Goal: Task Accomplishment & Management: Manage account settings

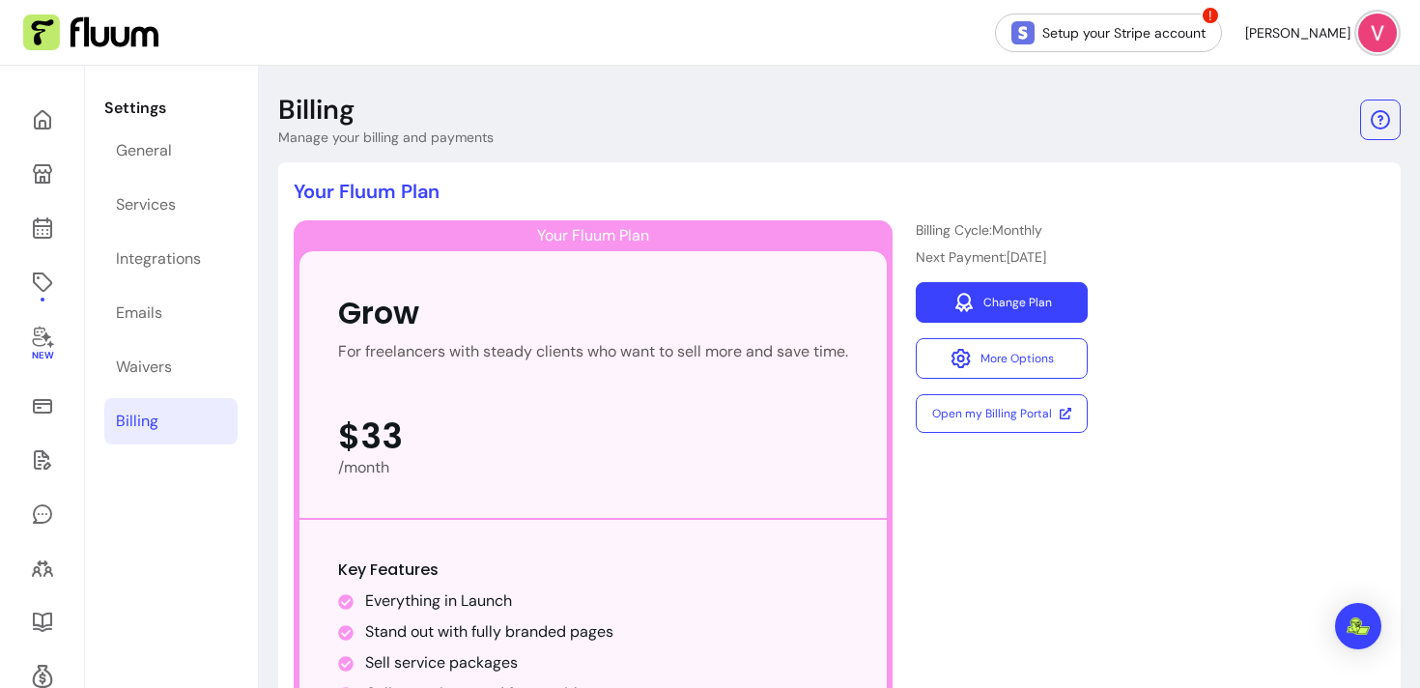
click at [996, 296] on link "Change Plan" at bounding box center [1002, 302] width 172 height 41
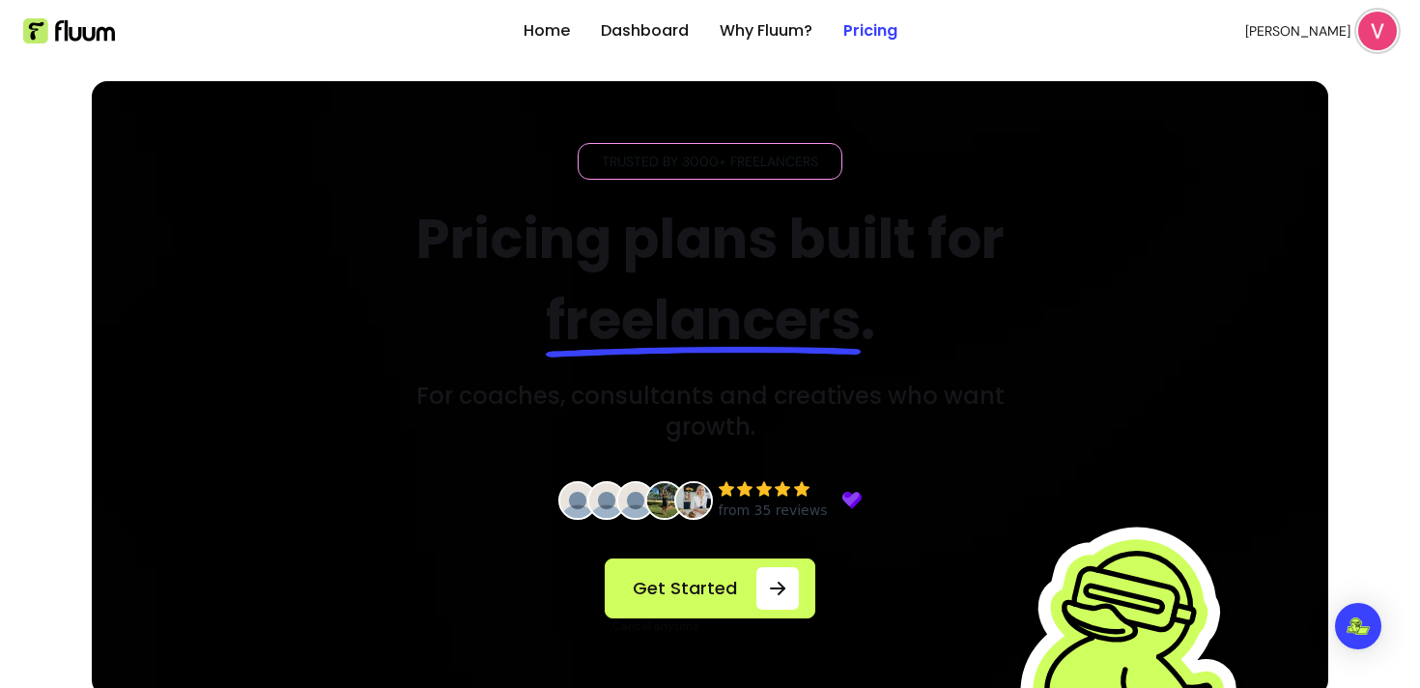
click at [1377, 42] on img at bounding box center [1377, 31] width 39 height 39
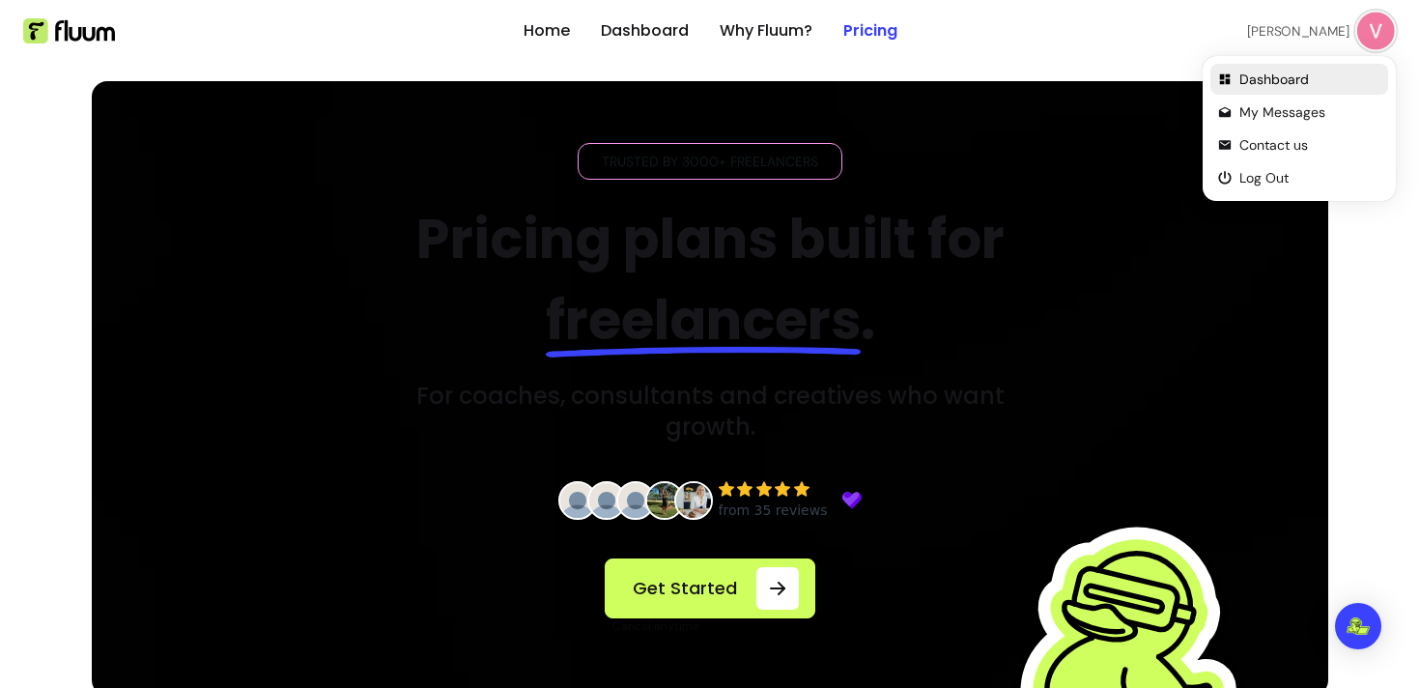
click at [1268, 76] on span "Dashboard" at bounding box center [1309, 79] width 141 height 19
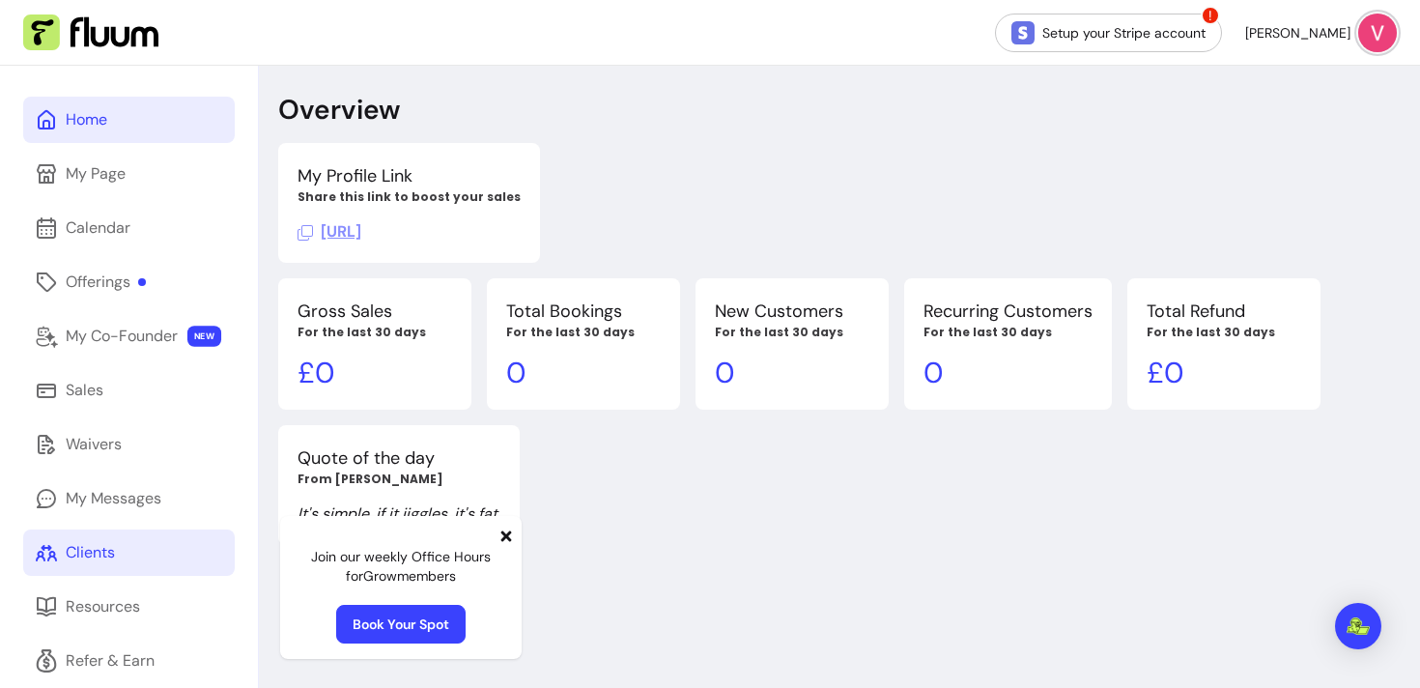
scroll to position [81, 0]
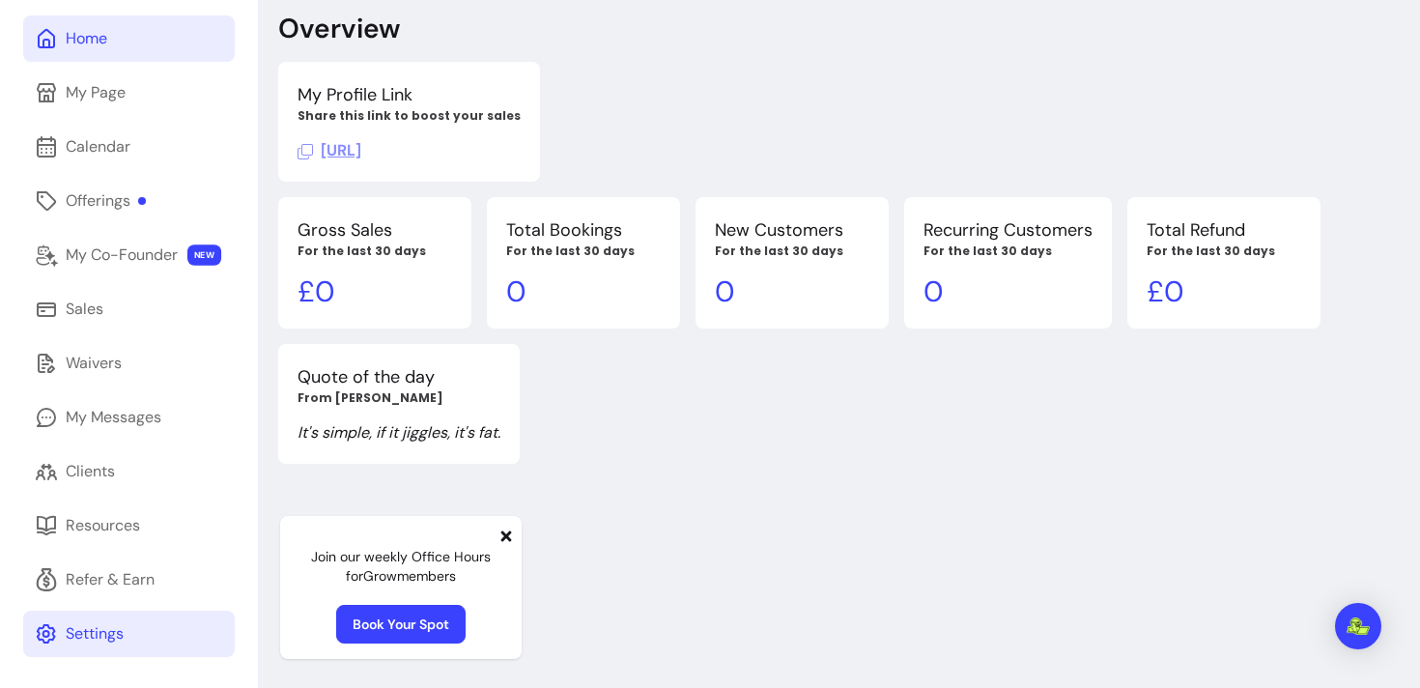
click at [89, 634] on div "Settings" at bounding box center [95, 633] width 58 height 23
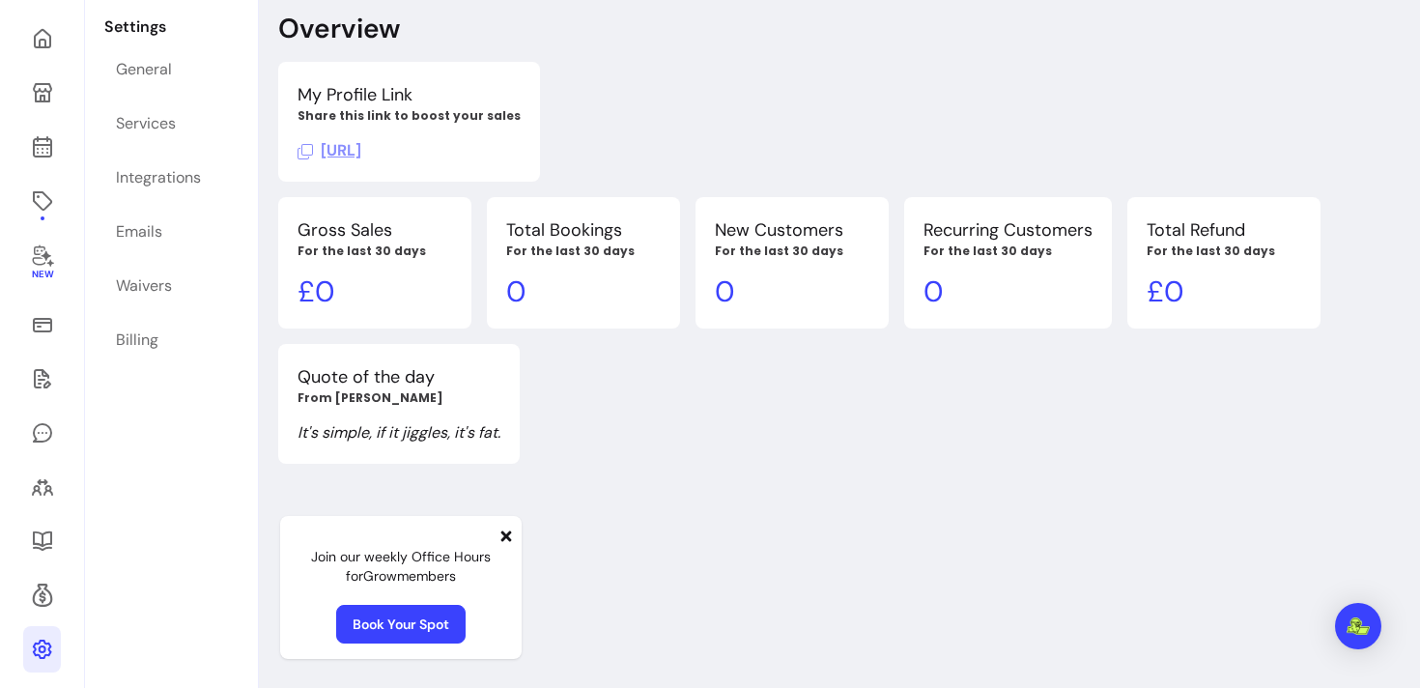
scroll to position [66, 0]
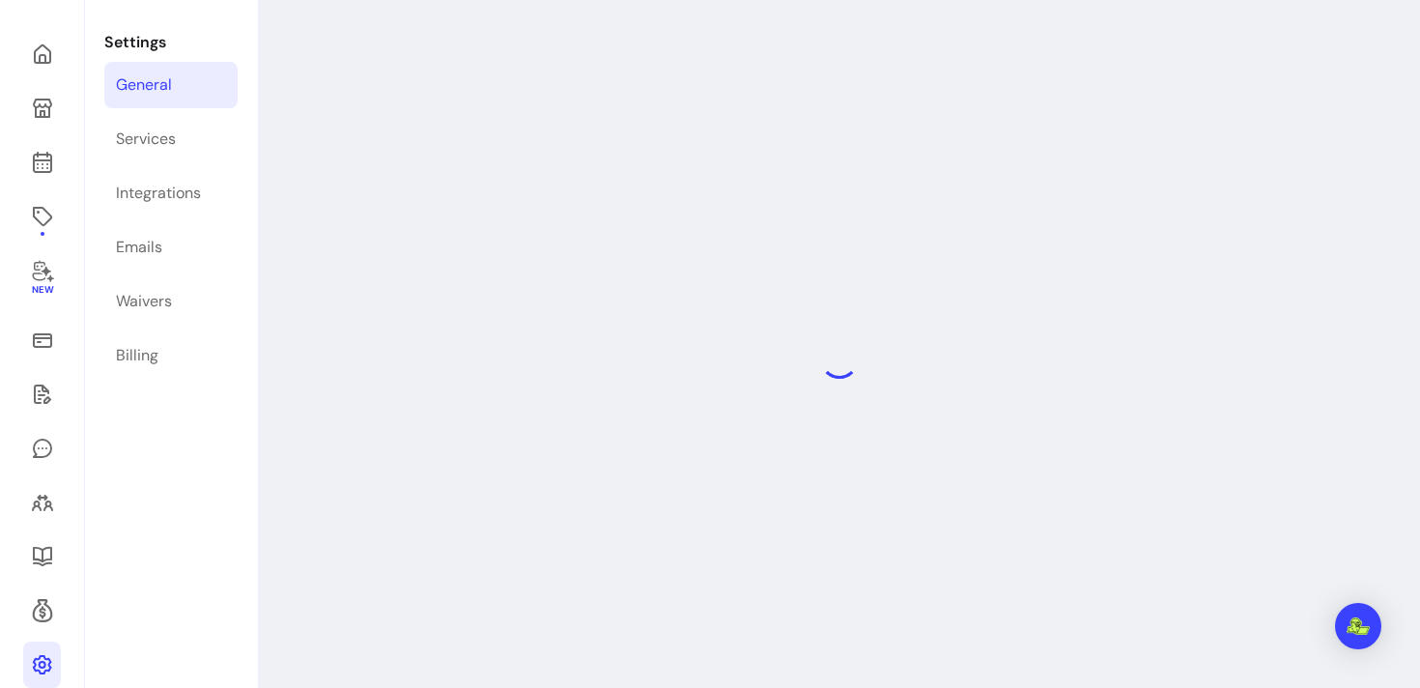
select select "**********"
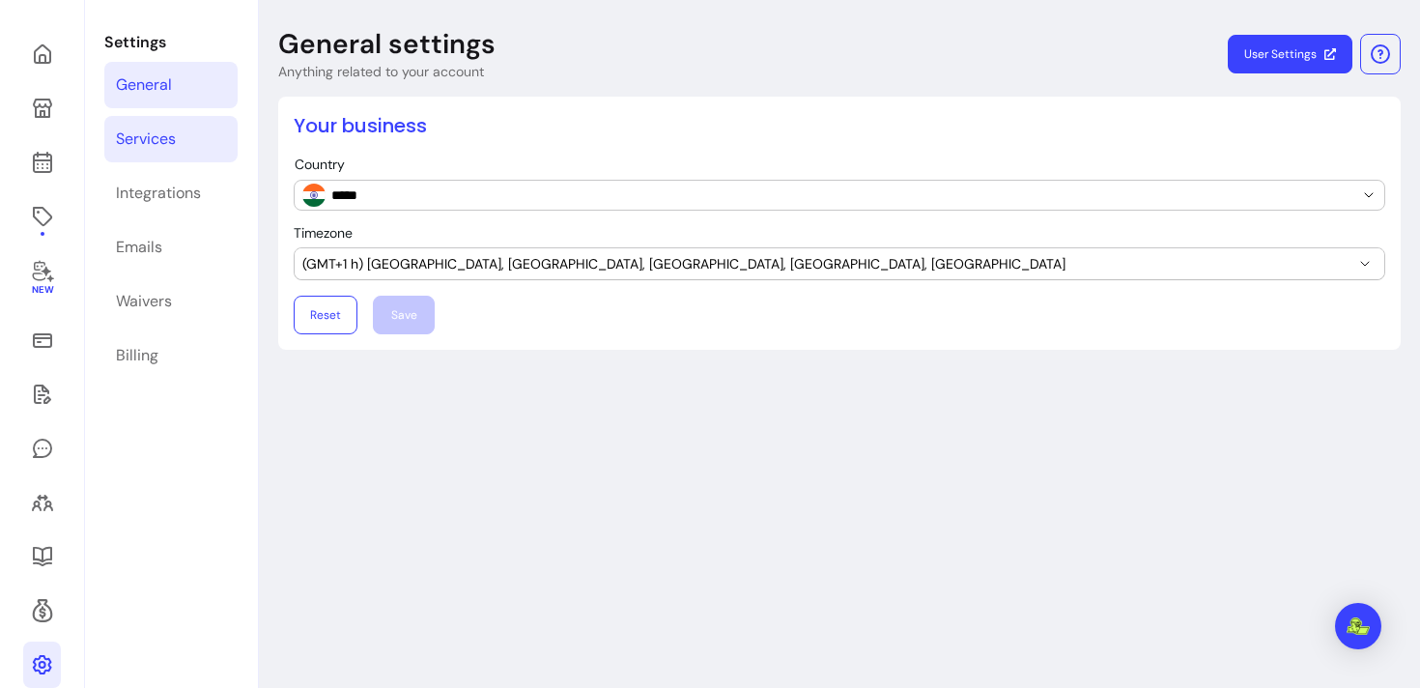
click at [154, 126] on link "Services" at bounding box center [170, 139] width 133 height 46
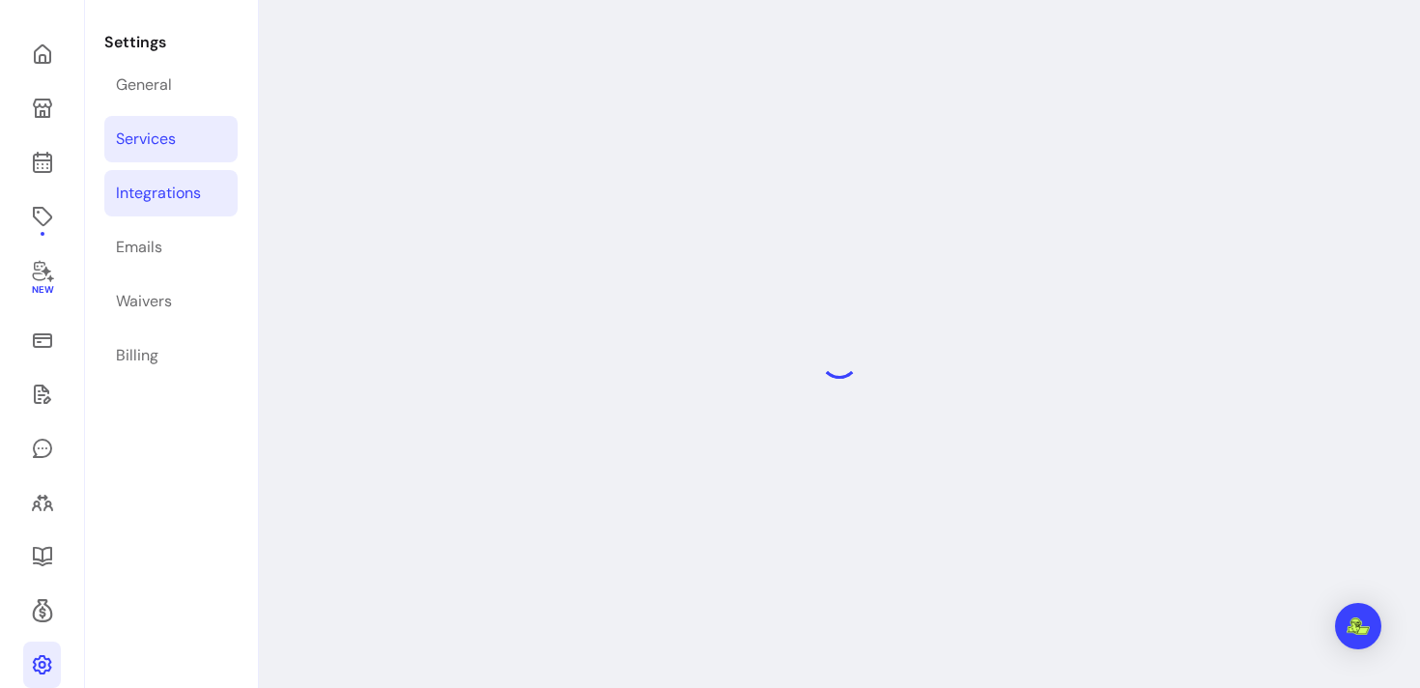
select select "***"
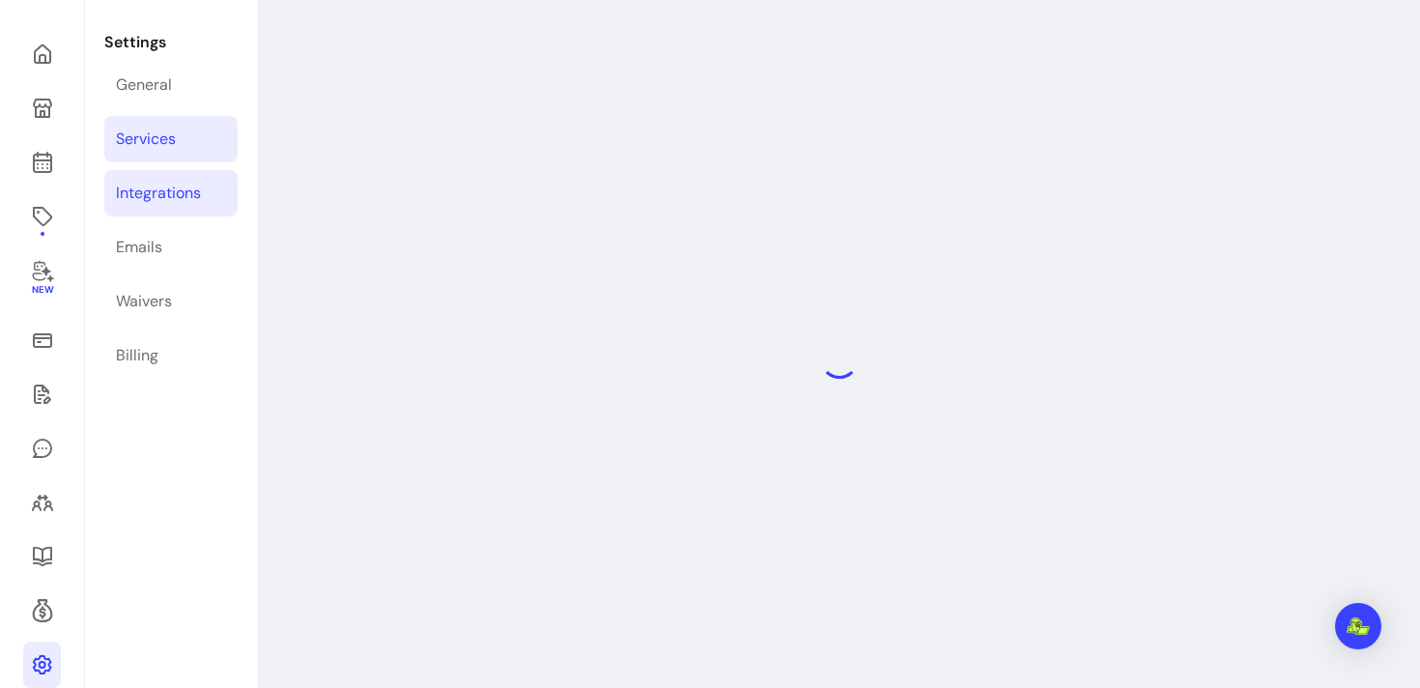
select select "***"
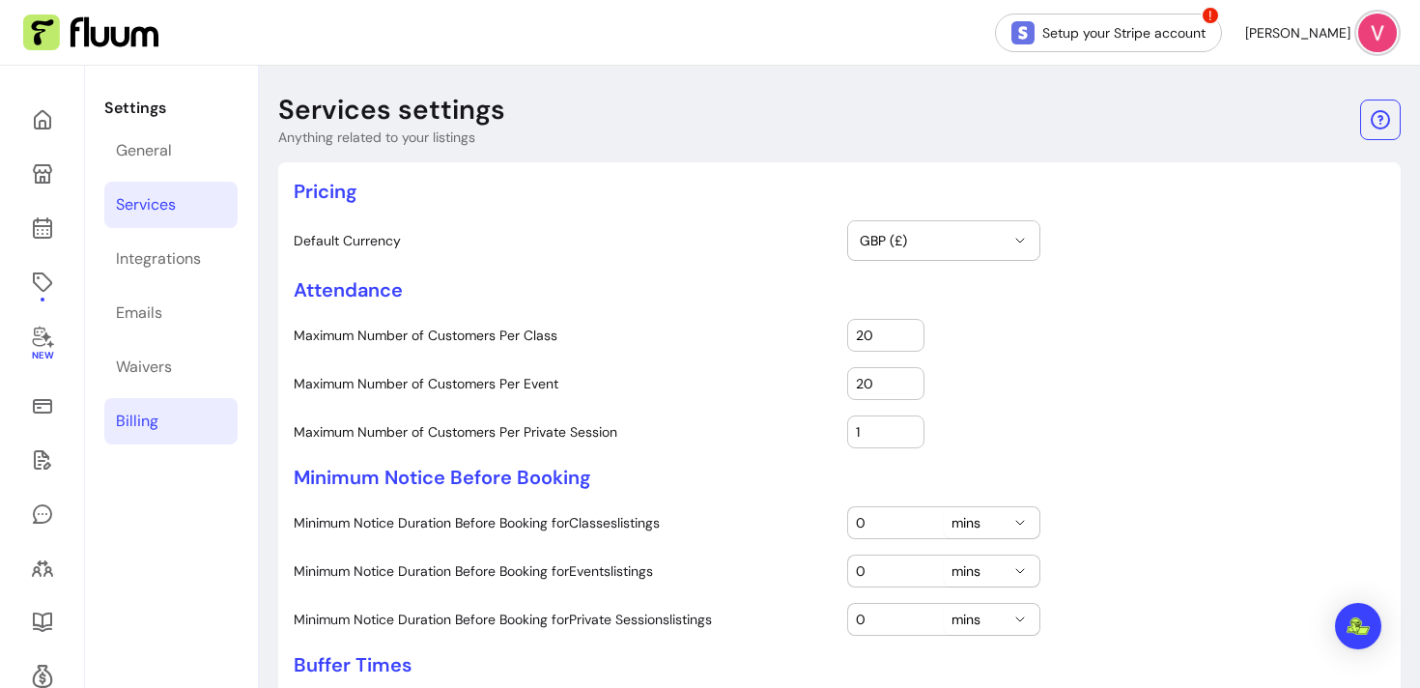
click at [135, 416] on div "Billing" at bounding box center [137, 420] width 42 height 23
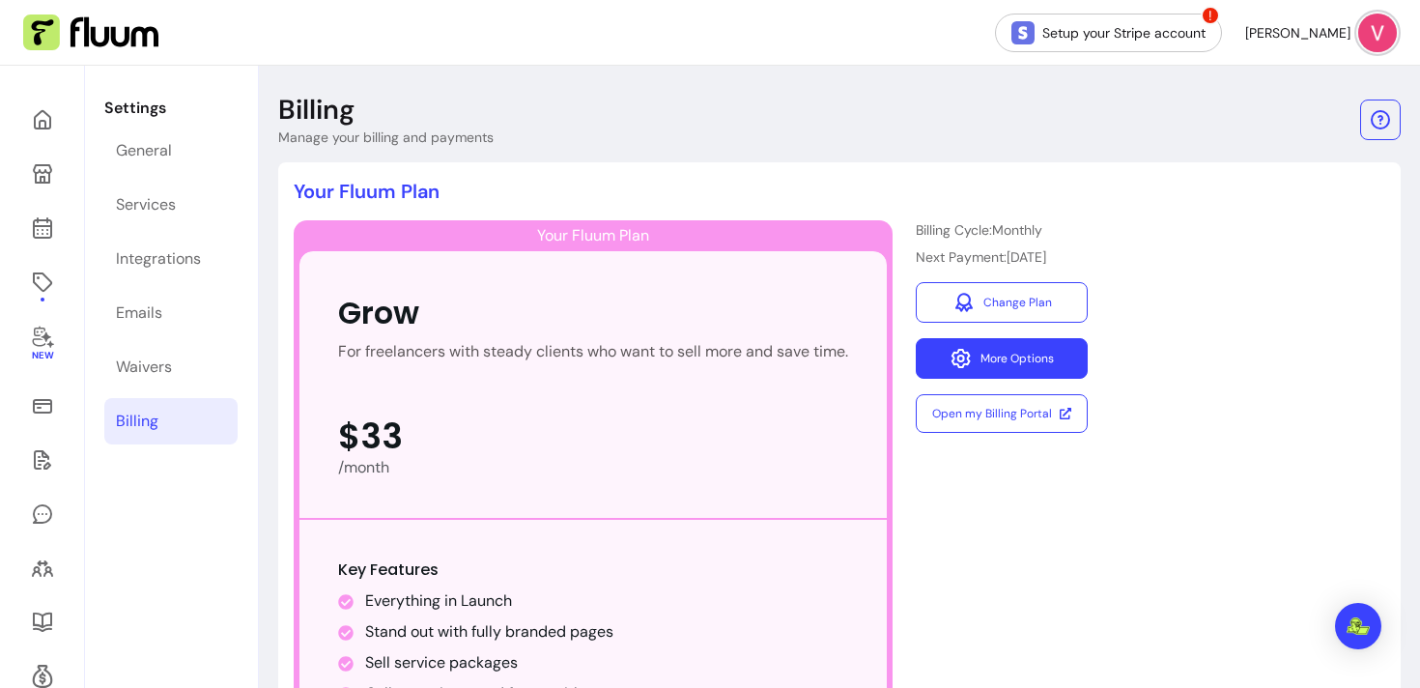
click at [998, 364] on button "More Options" at bounding box center [1002, 358] width 172 height 41
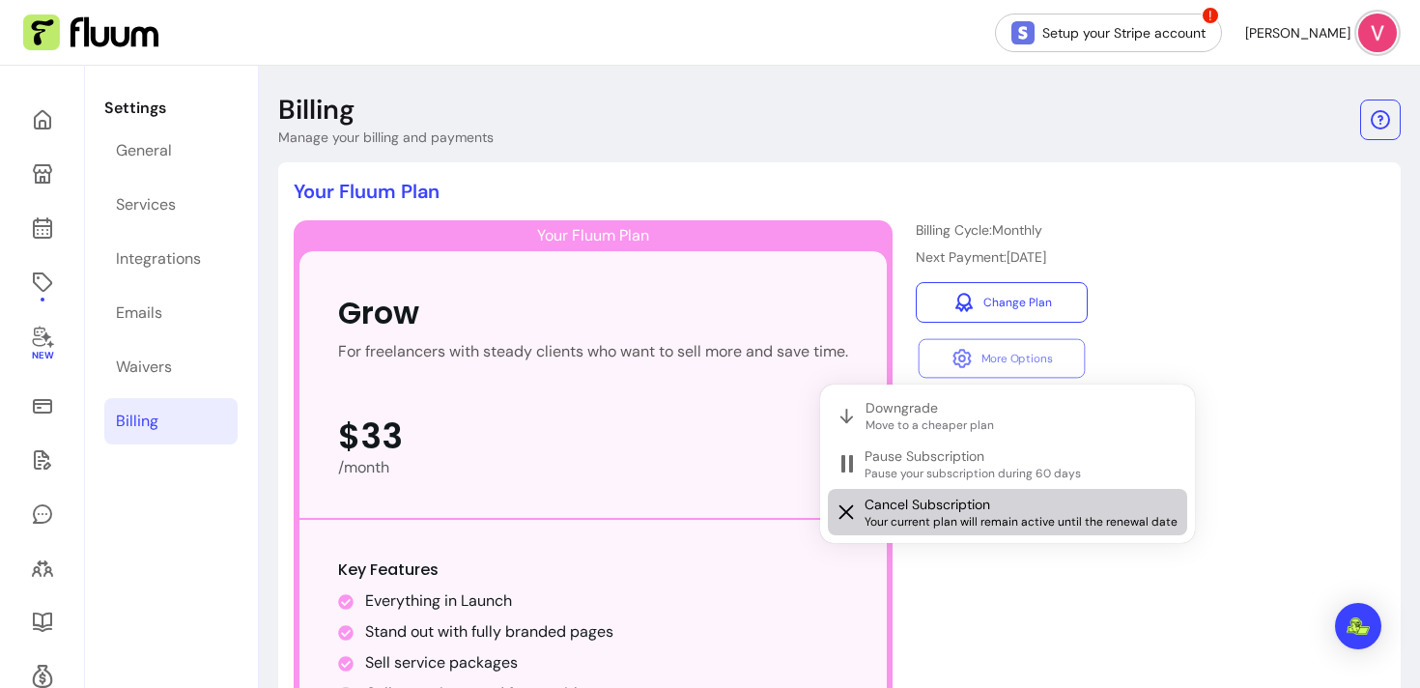
click at [974, 506] on span "Cancel Subscription" at bounding box center [927, 503] width 126 height 19
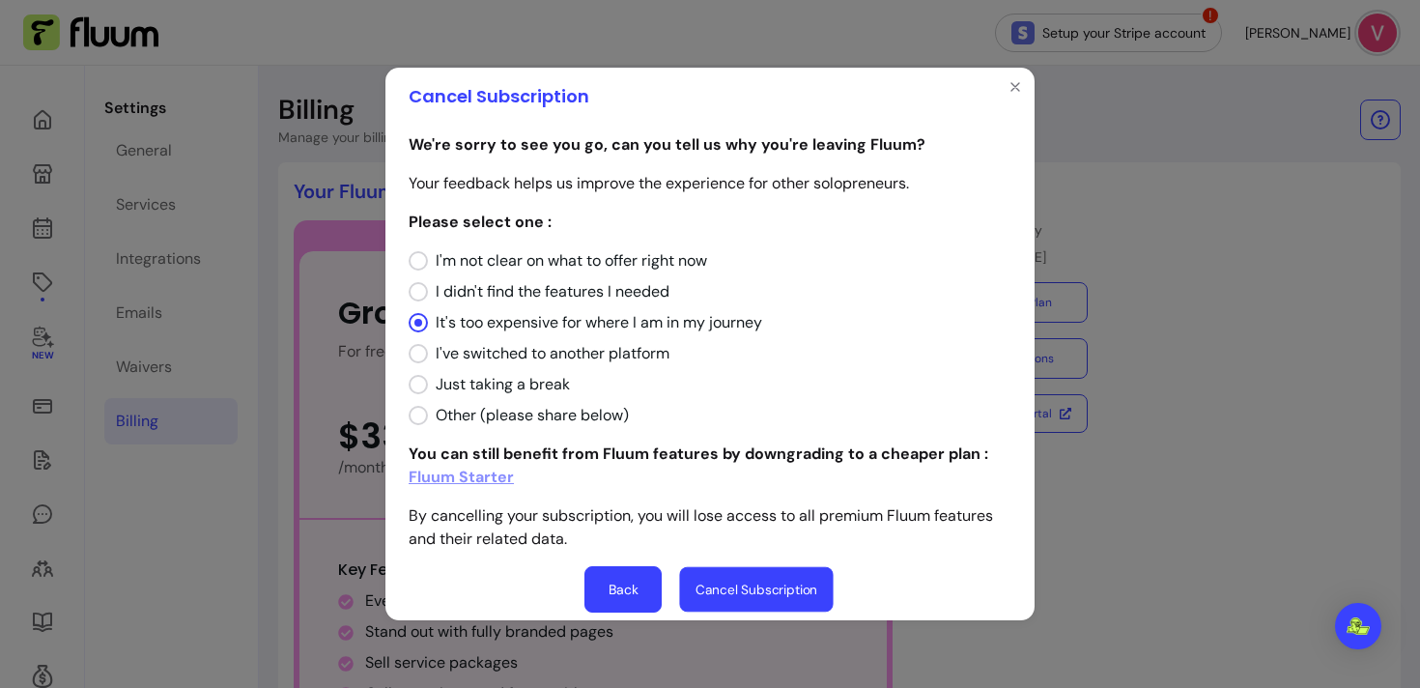
click at [724, 577] on button "Cancel Subscription" at bounding box center [756, 589] width 154 height 45
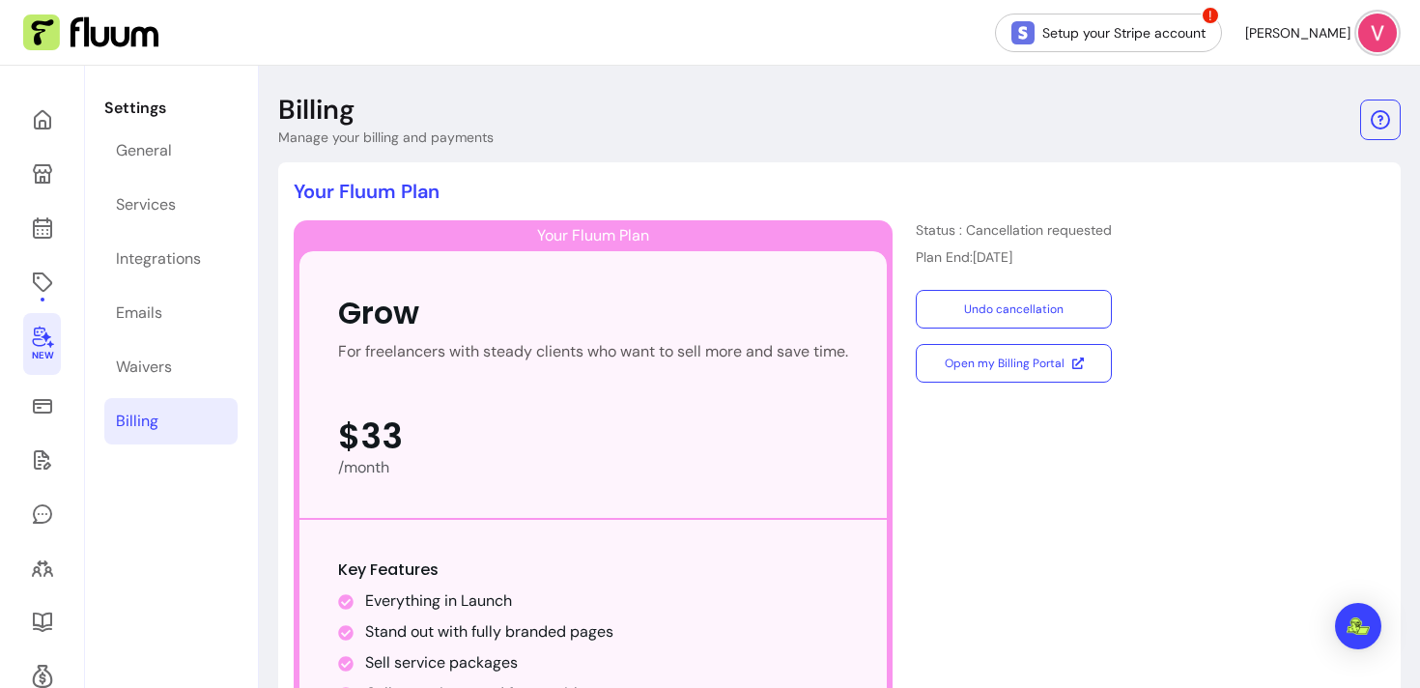
click at [45, 334] on icon at bounding box center [42, 337] width 21 height 22
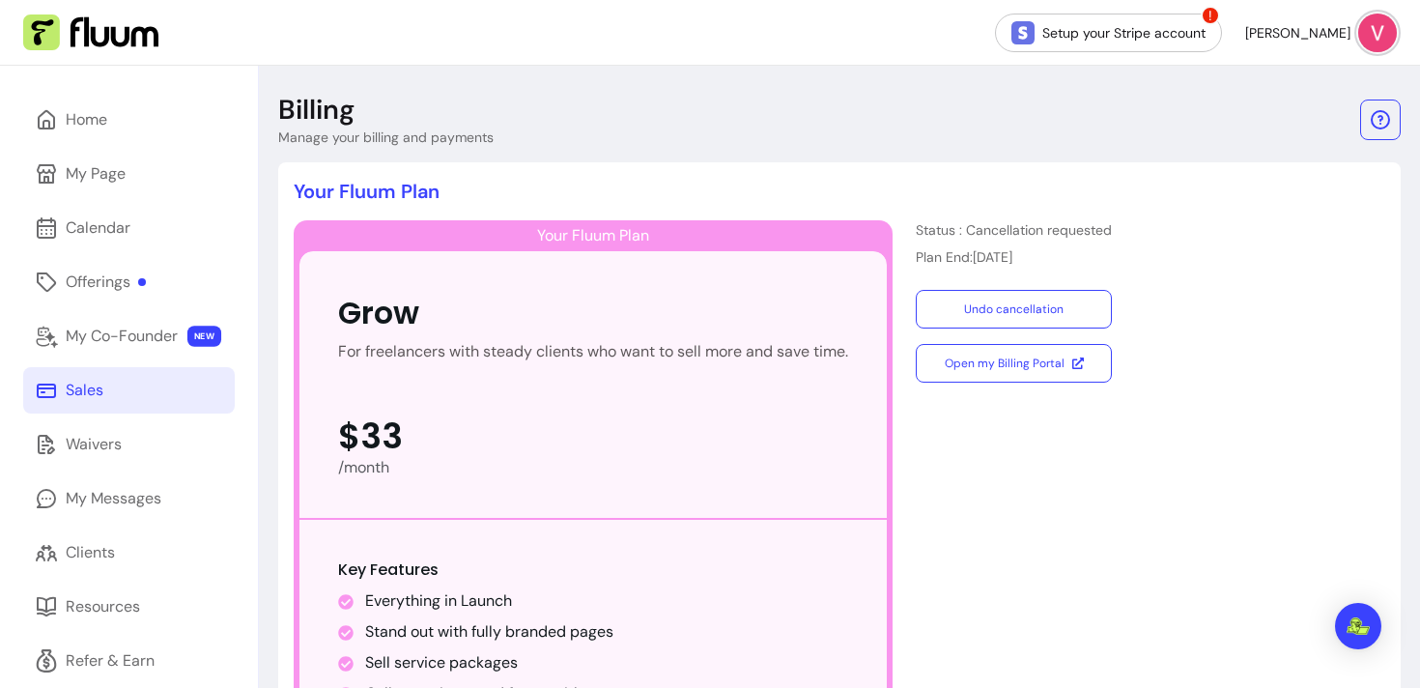
click at [77, 390] on div "Sales" at bounding box center [85, 390] width 38 height 23
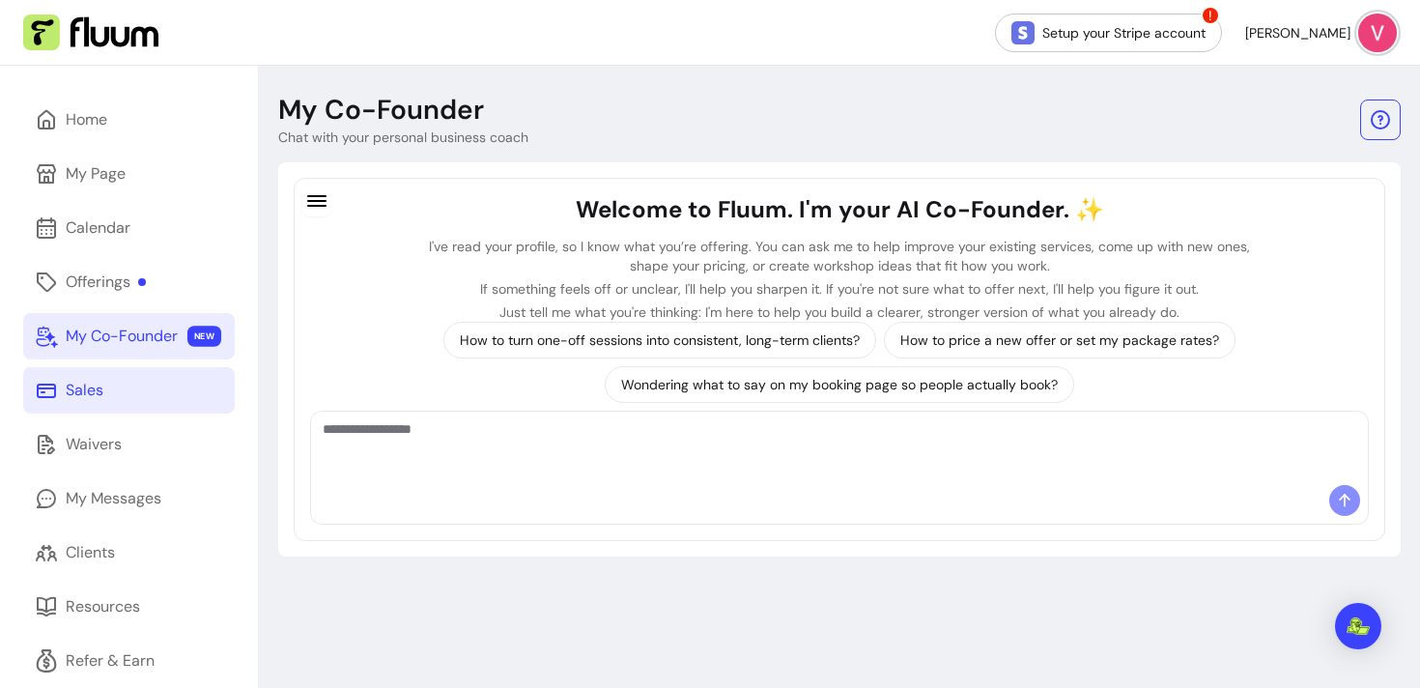
click at [133, 339] on div "My Co-Founder" at bounding box center [122, 335] width 112 height 23
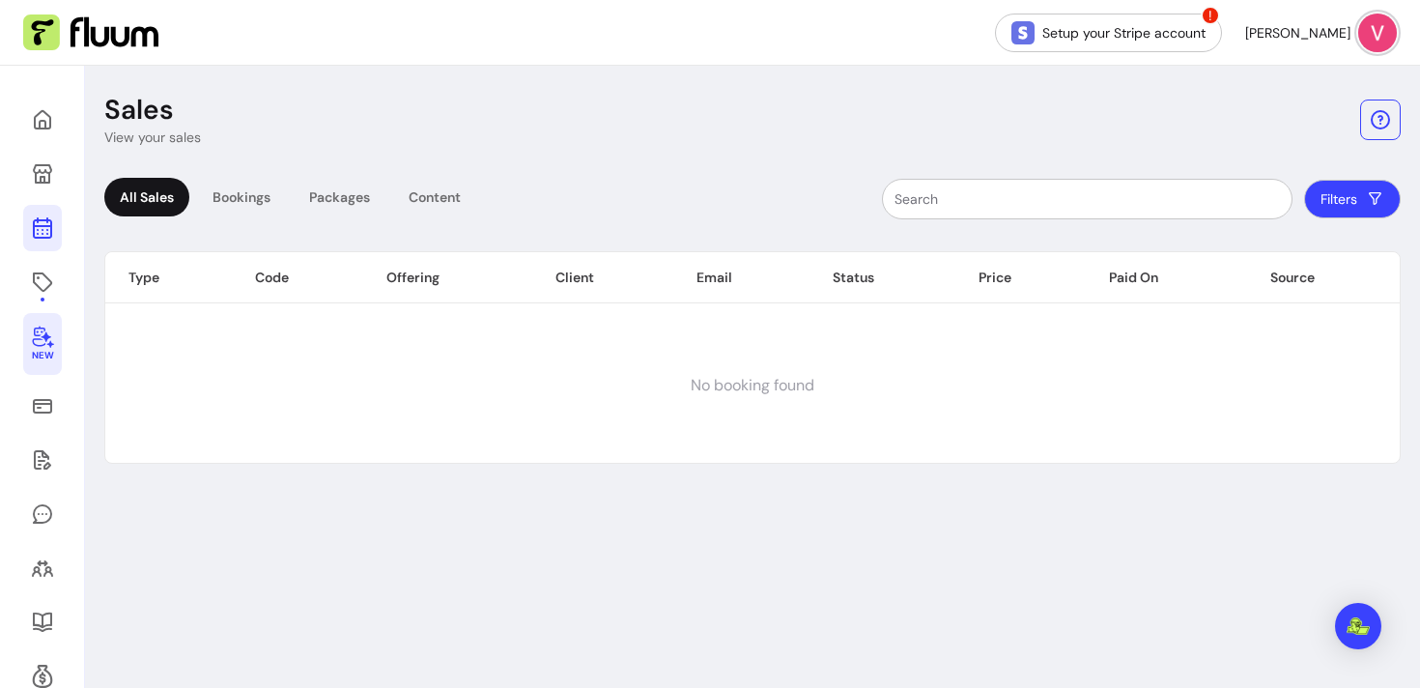
click at [47, 225] on icon at bounding box center [42, 151] width 327 height 275
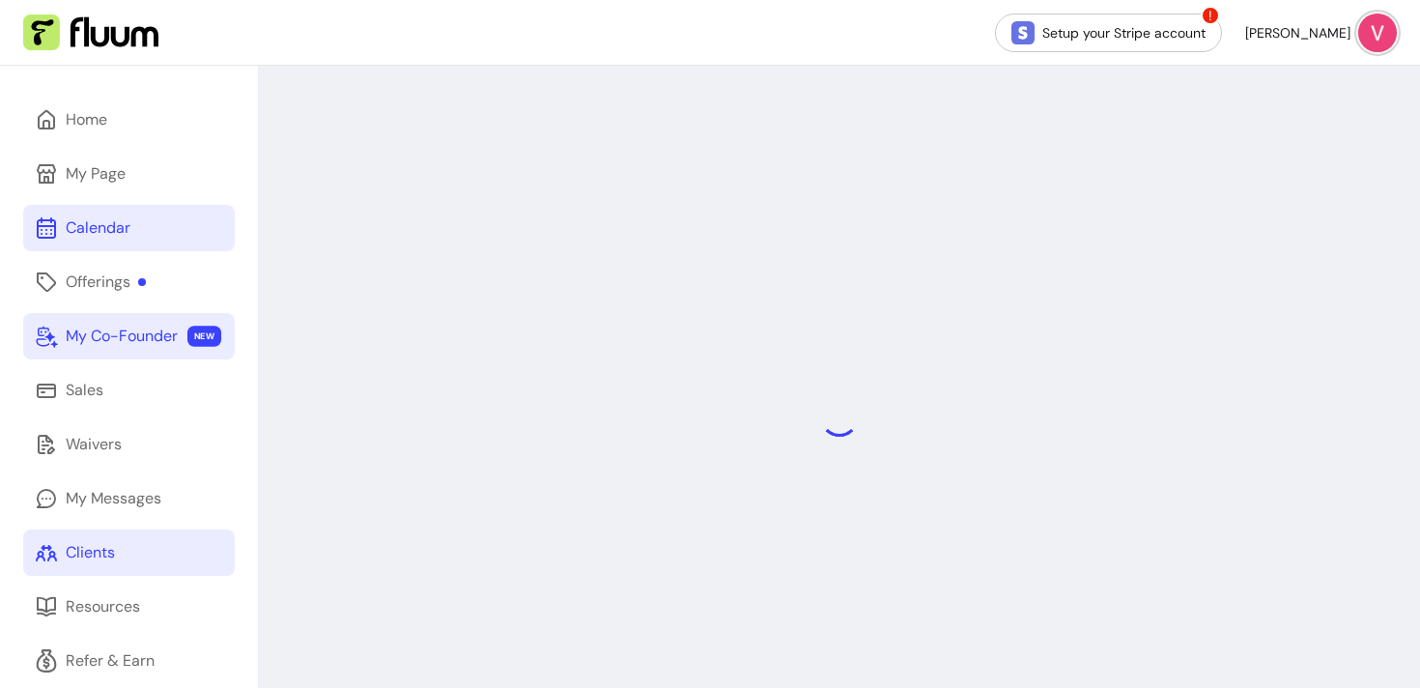
click at [91, 531] on link "Clients" at bounding box center [129, 552] width 212 height 46
